Goal: Use online tool/utility: Utilize a website feature to perform a specific function

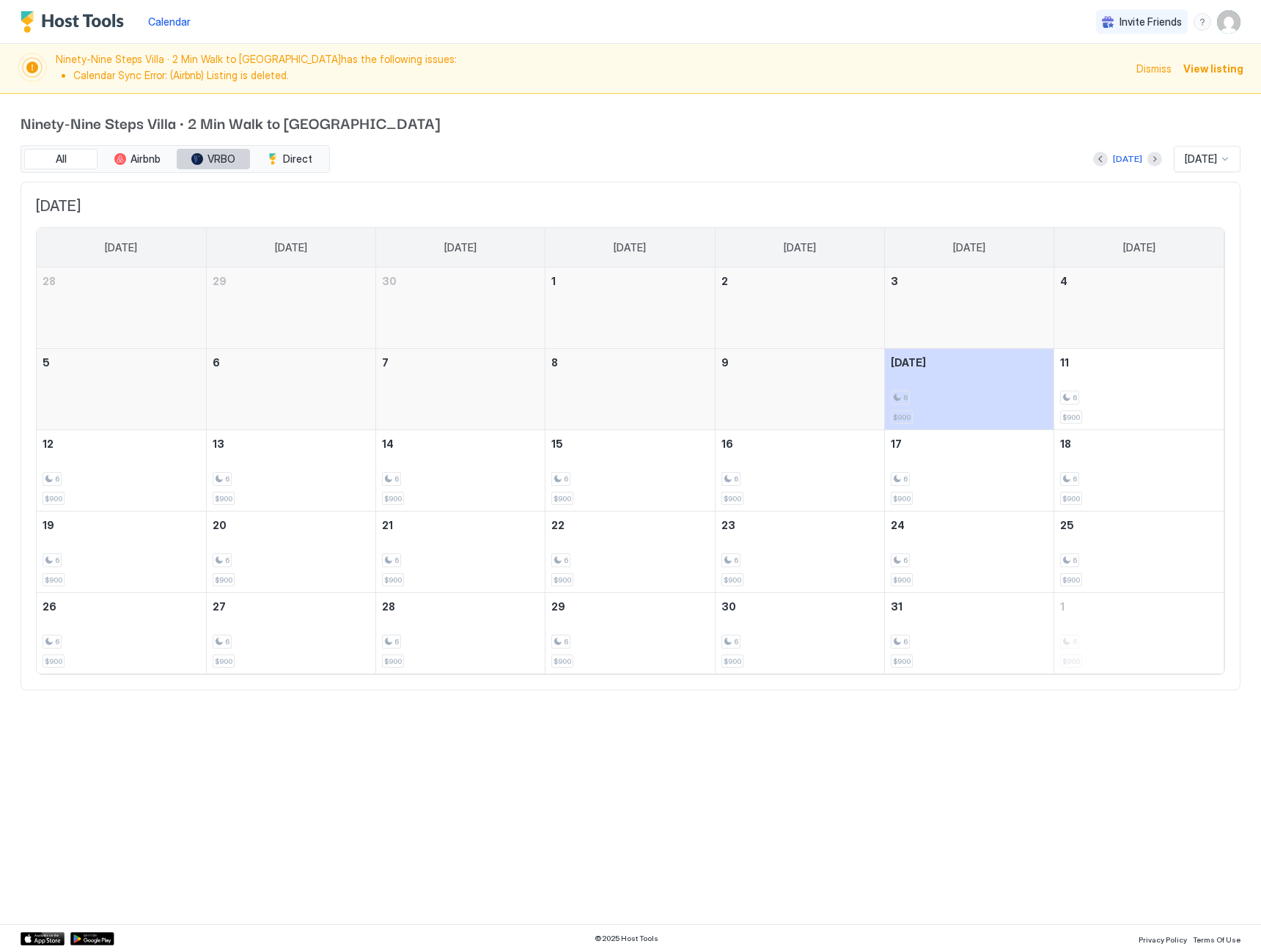
click at [230, 164] on span "VRBO" at bounding box center [221, 159] width 28 height 13
click at [1148, 165] on div at bounding box center [1155, 159] width 15 height 15
click at [1148, 160] on button "Next month" at bounding box center [1155, 159] width 15 height 15
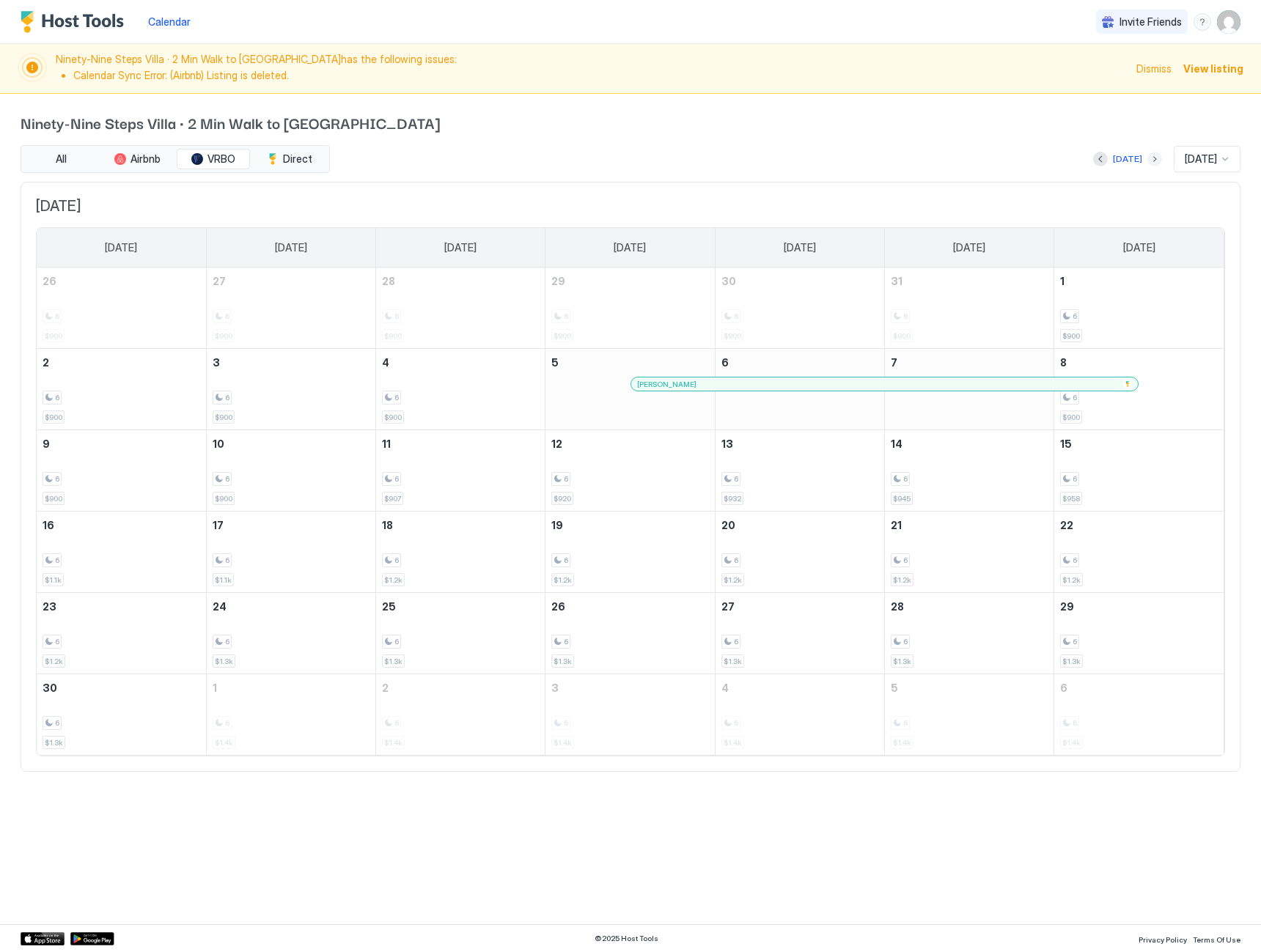
click at [1148, 160] on button "Next month" at bounding box center [1155, 159] width 15 height 15
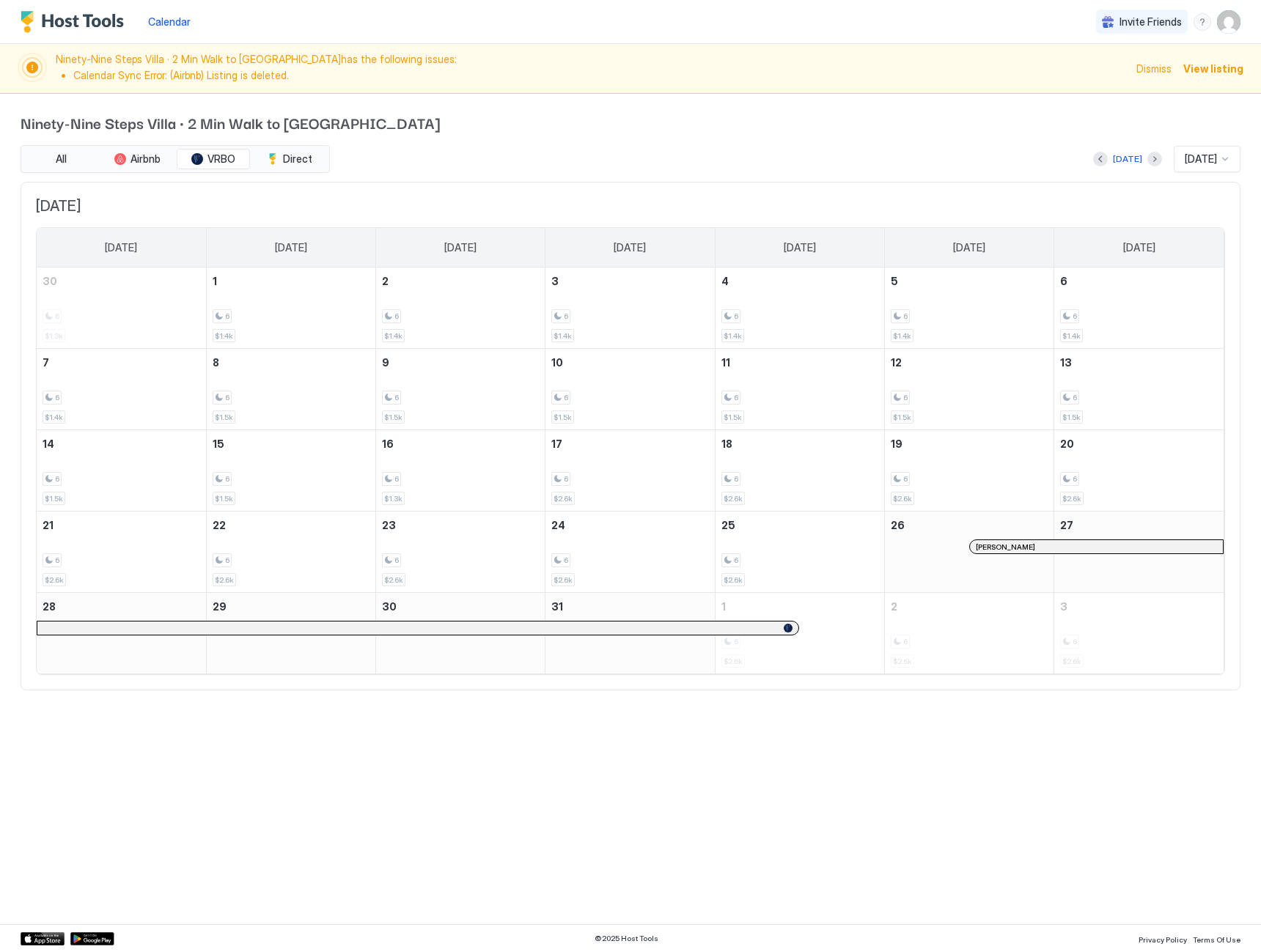
click at [774, 625] on div at bounding box center [417, 628] width 750 height 9
